Goal: Information Seeking & Learning: Find specific page/section

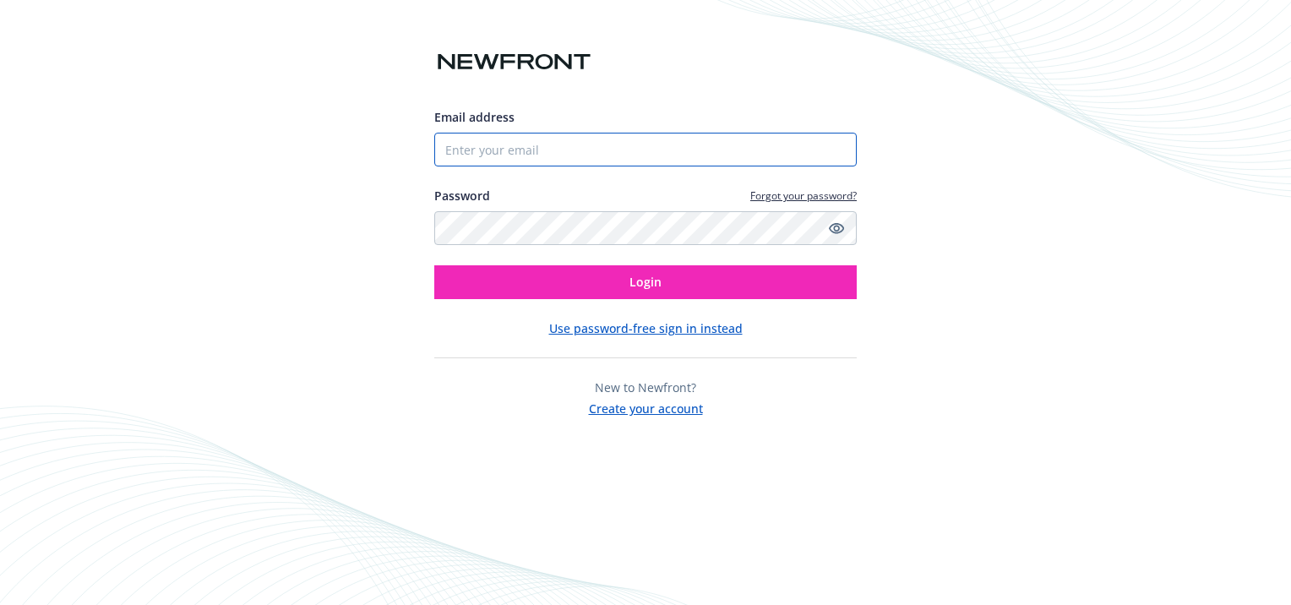
drag, startPoint x: 756, startPoint y: 144, endPoint x: 793, endPoint y: 145, distance: 37.2
click at [756, 145] on input "Email address" at bounding box center [645, 150] width 422 height 34
click at [0, 604] on com-1password-button at bounding box center [0, 605] width 0 height 0
type input "[EMAIL_ADDRESS][DOMAIN_NAME]"
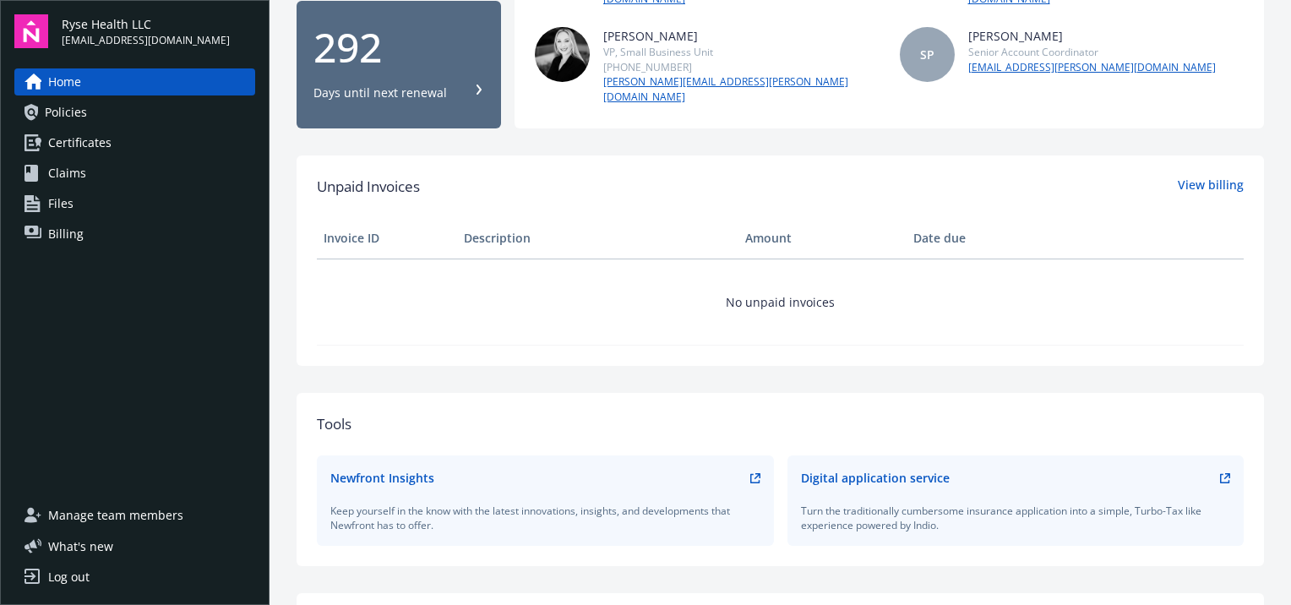
scroll to position [422, 0]
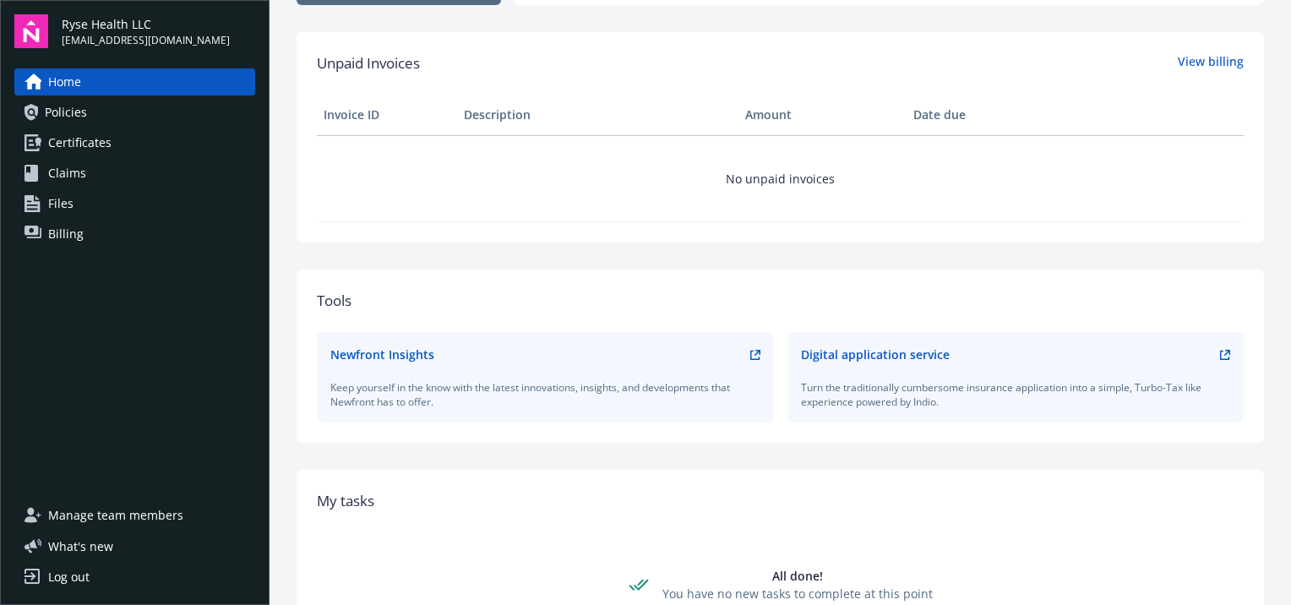
click at [64, 233] on span "Billing" at bounding box center [65, 233] width 35 height 27
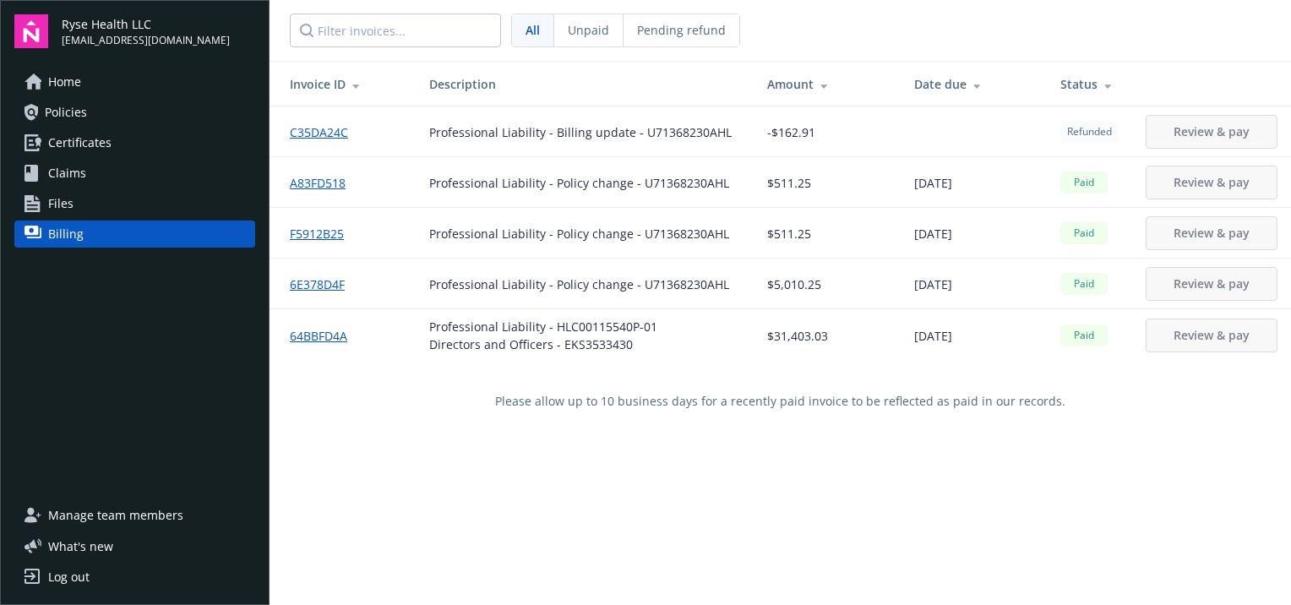
click at [95, 199] on link "Files" at bounding box center [134, 203] width 241 height 27
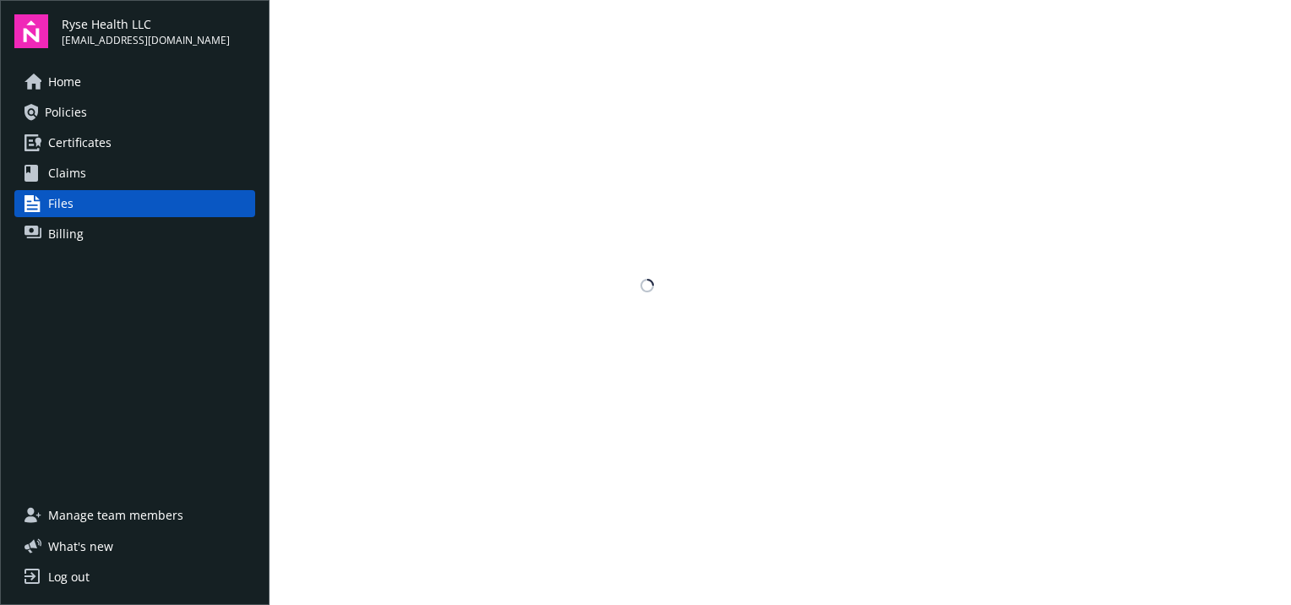
drag, startPoint x: 89, startPoint y: 175, endPoint x: 95, endPoint y: 163, distance: 13.6
click at [88, 175] on link "Claims" at bounding box center [134, 173] width 241 height 27
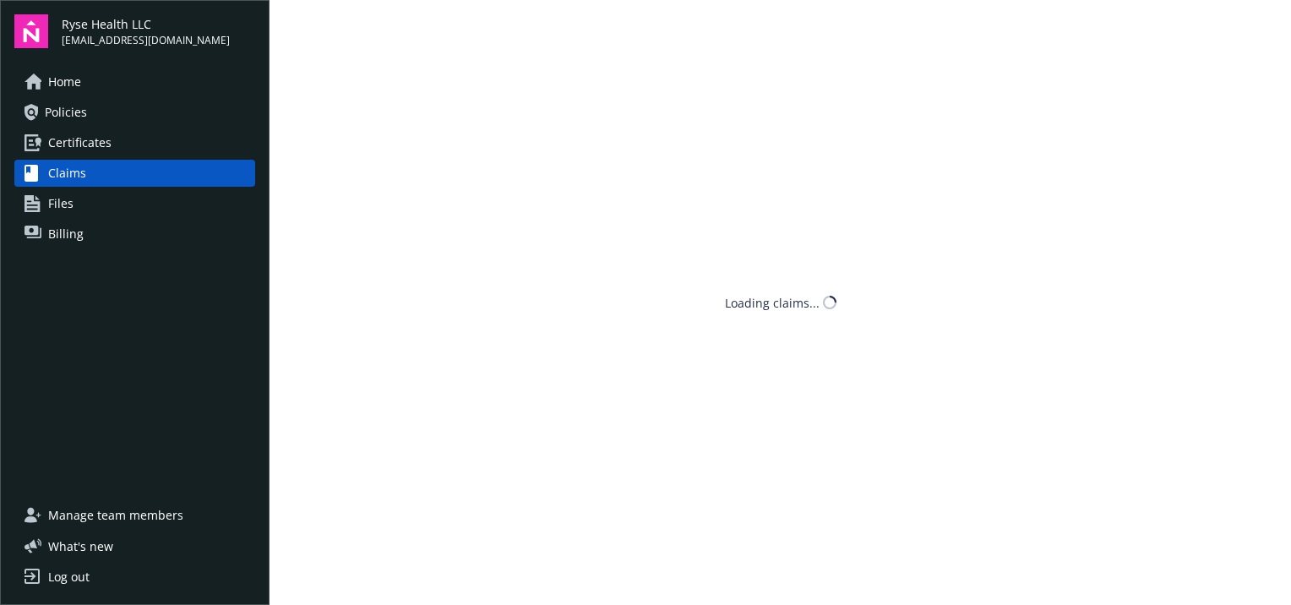
click at [98, 150] on span "Certificates" at bounding box center [79, 142] width 63 height 27
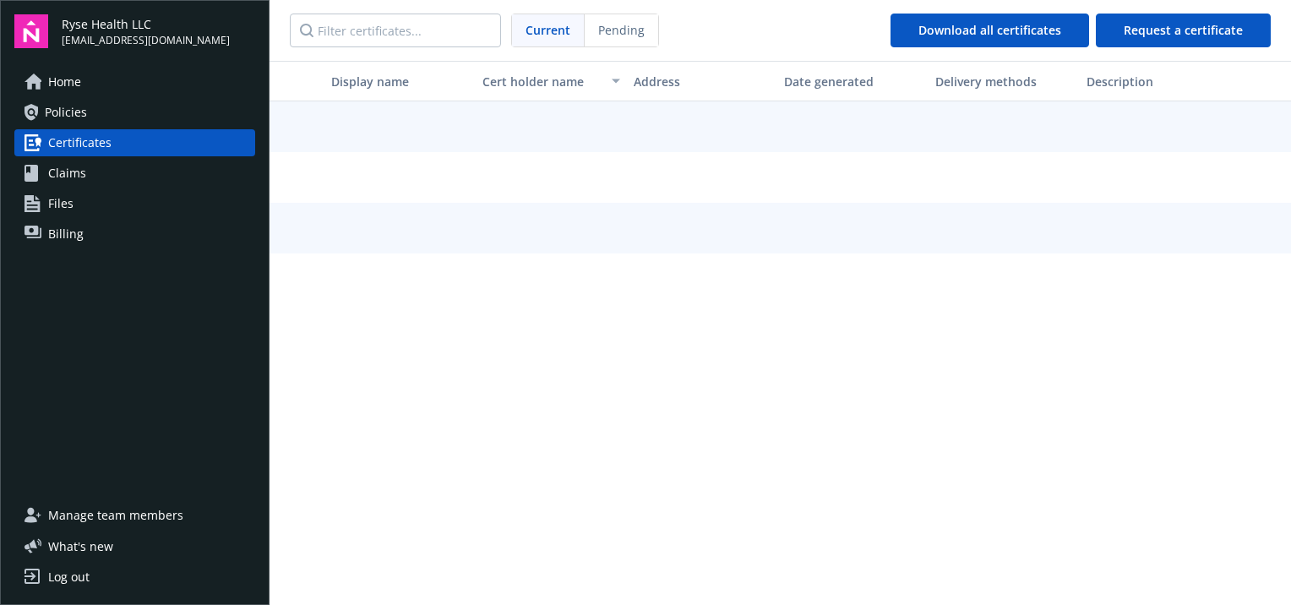
drag, startPoint x: 98, startPoint y: 146, endPoint x: 173, endPoint y: 100, distance: 88.4
click at [89, 111] on link "Policies" at bounding box center [134, 112] width 241 height 27
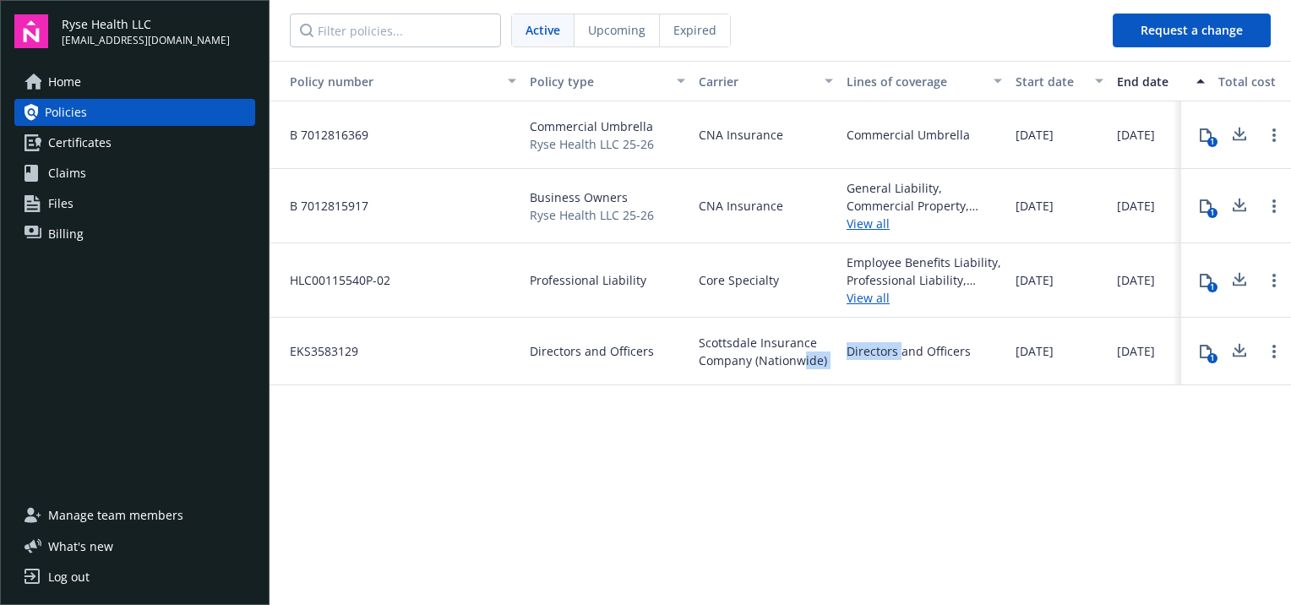
drag, startPoint x: 799, startPoint y: 603, endPoint x: 902, endPoint y: 591, distance: 103.7
click at [902, 591] on div "Active Upcoming Expired Request a change Policy number Policy type Carrier Line…" at bounding box center [779, 302] width 1021 height 605
drag, startPoint x: 902, startPoint y: 591, endPoint x: 796, endPoint y: 539, distance: 118.6
click at [763, 511] on div "Policy number Policy type Carrier Lines of coverage Start date End date Total c…" at bounding box center [779, 331] width 1021 height 541
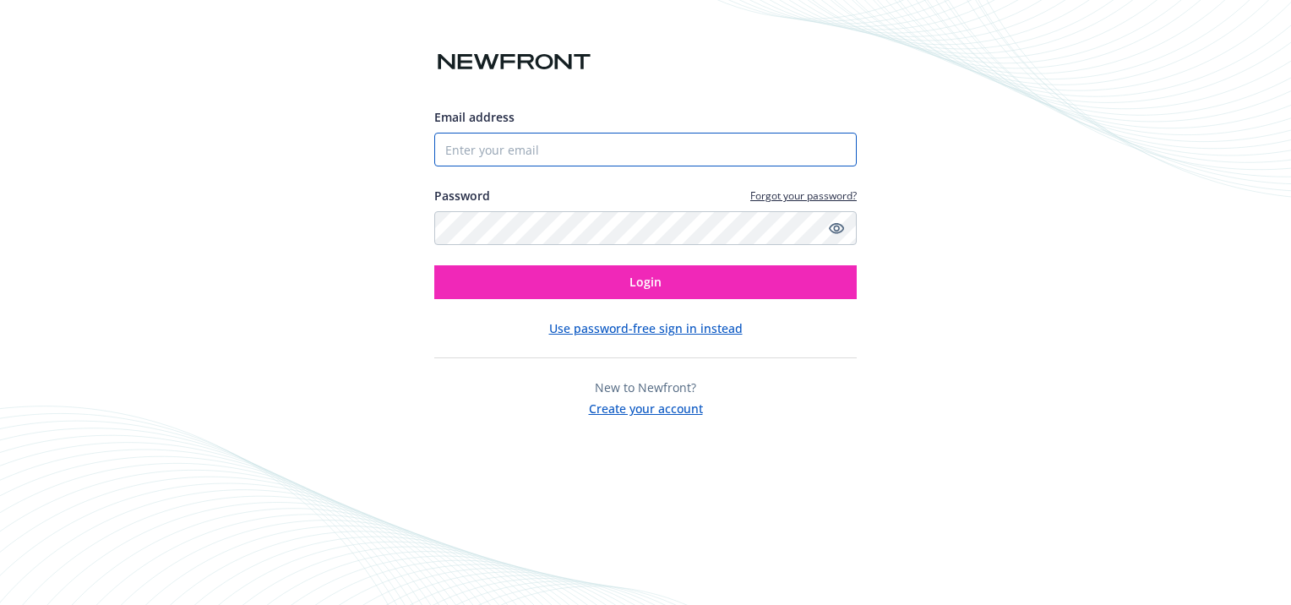
drag, startPoint x: 790, startPoint y: 145, endPoint x: 816, endPoint y: 150, distance: 26.7
click at [791, 144] on input "Email address" at bounding box center [645, 150] width 422 height 34
click at [0, 604] on com-1password-button at bounding box center [0, 605] width 0 height 0
type input "[EMAIL_ADDRESS][DOMAIN_NAME]"
